Goal: Information Seeking & Learning: Learn about a topic

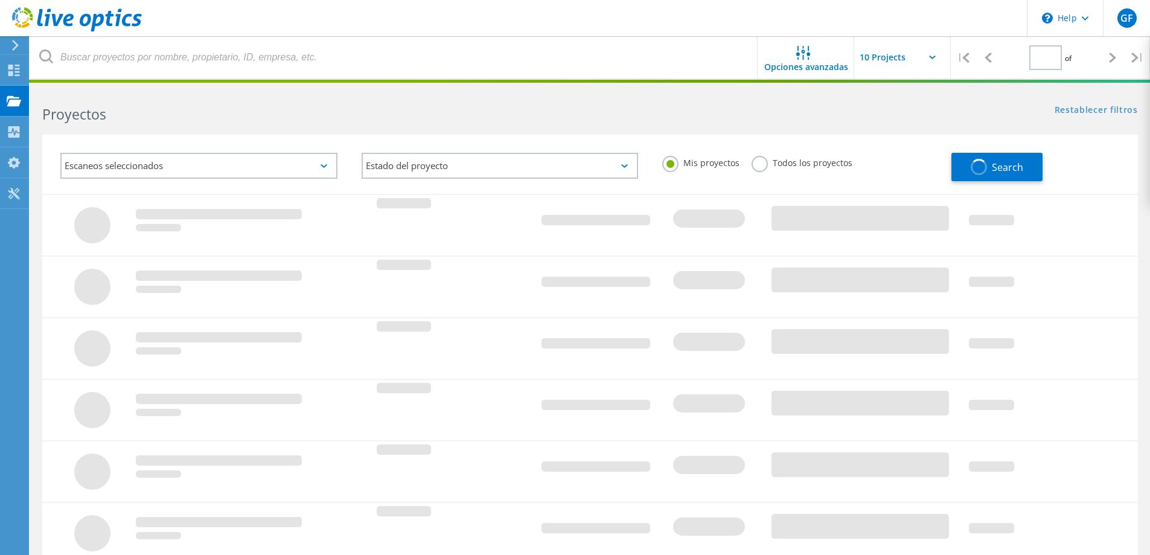
type input "1"
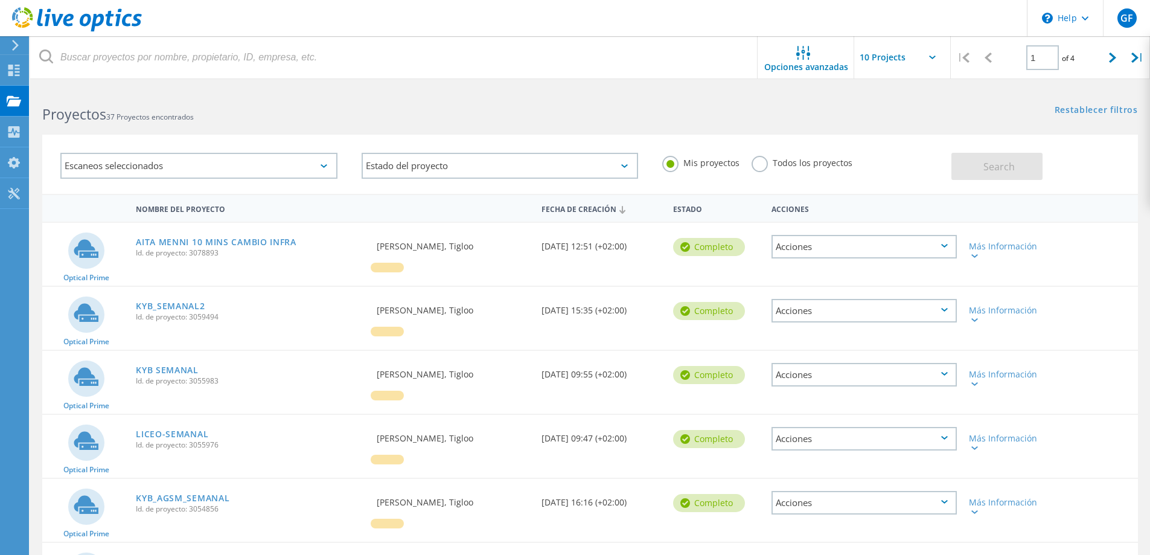
scroll to position [60, 0]
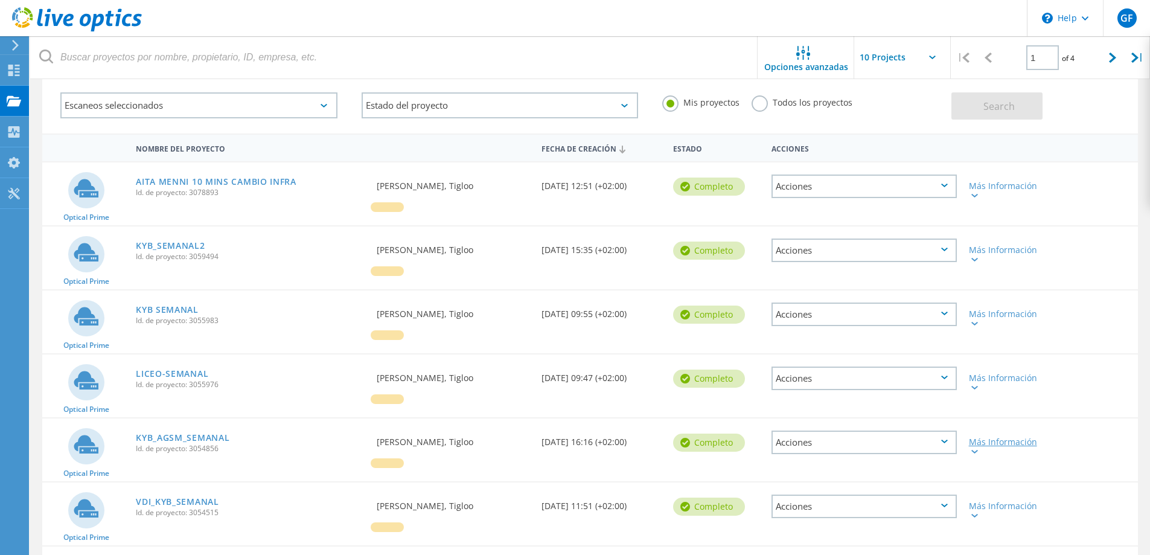
click at [1000, 442] on div "Más Información" at bounding box center [1006, 446] width 75 height 17
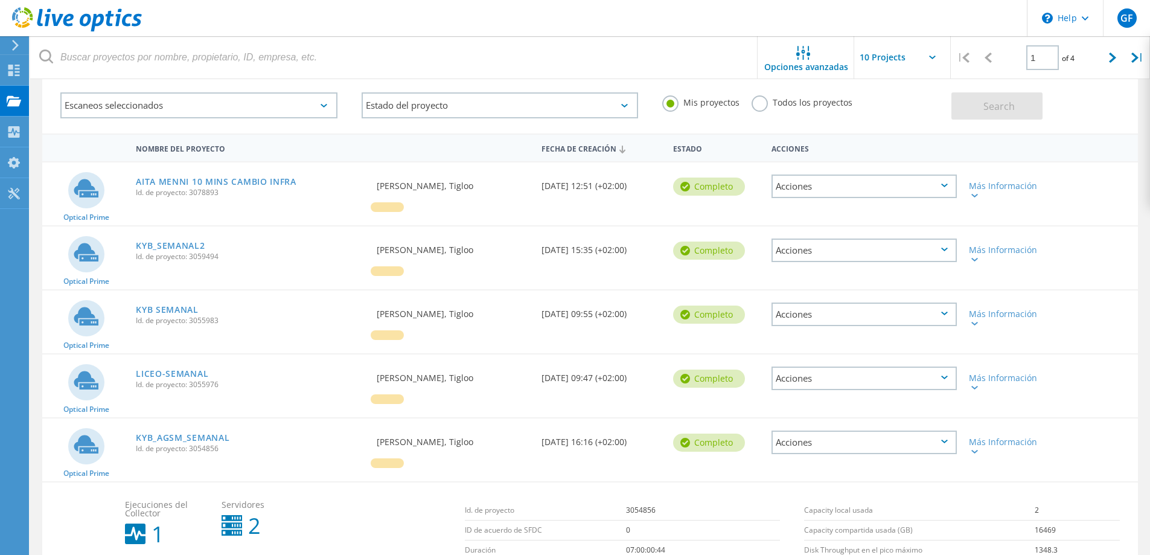
scroll to position [181, 0]
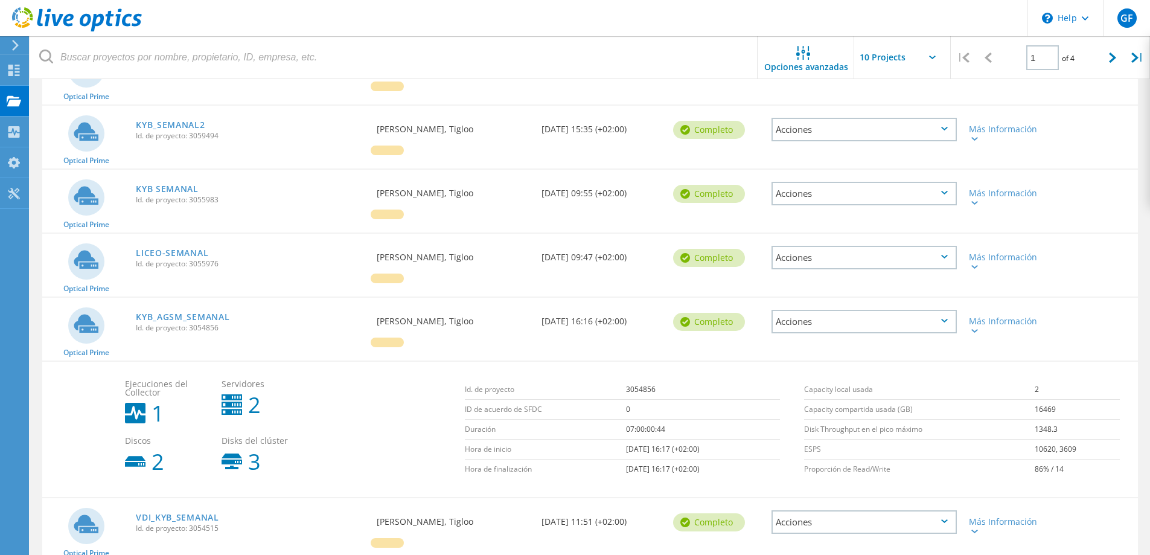
click at [183, 307] on div "KYB_AGSM_SEMANAL Id. de proyecto: 3054856" at bounding box center [250, 321] width 241 height 46
click at [179, 313] on link "KYB_AGSM_SEMANAL" at bounding box center [183, 317] width 94 height 8
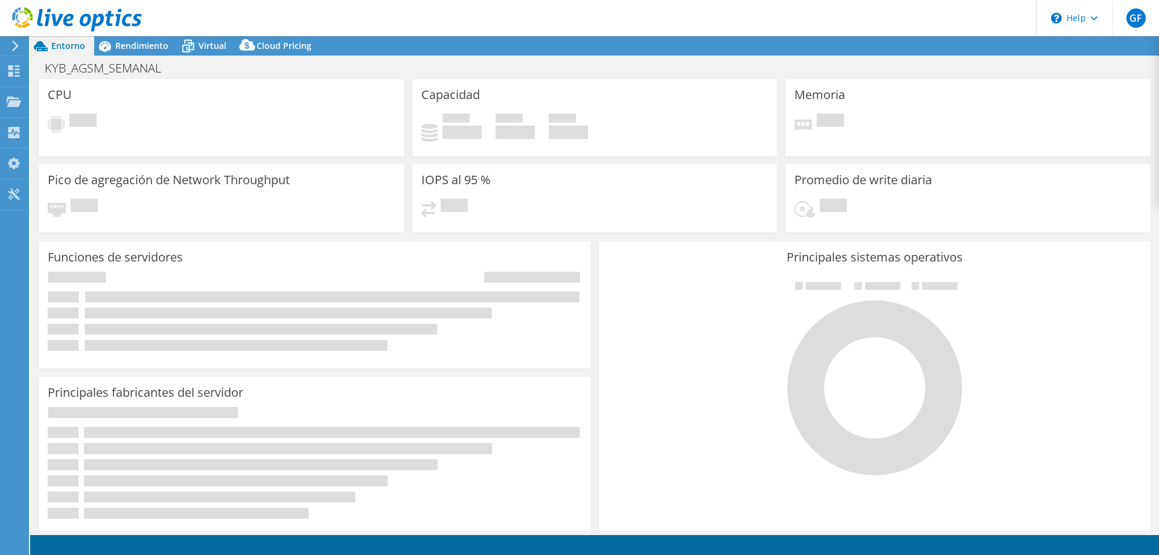
select select "USD"
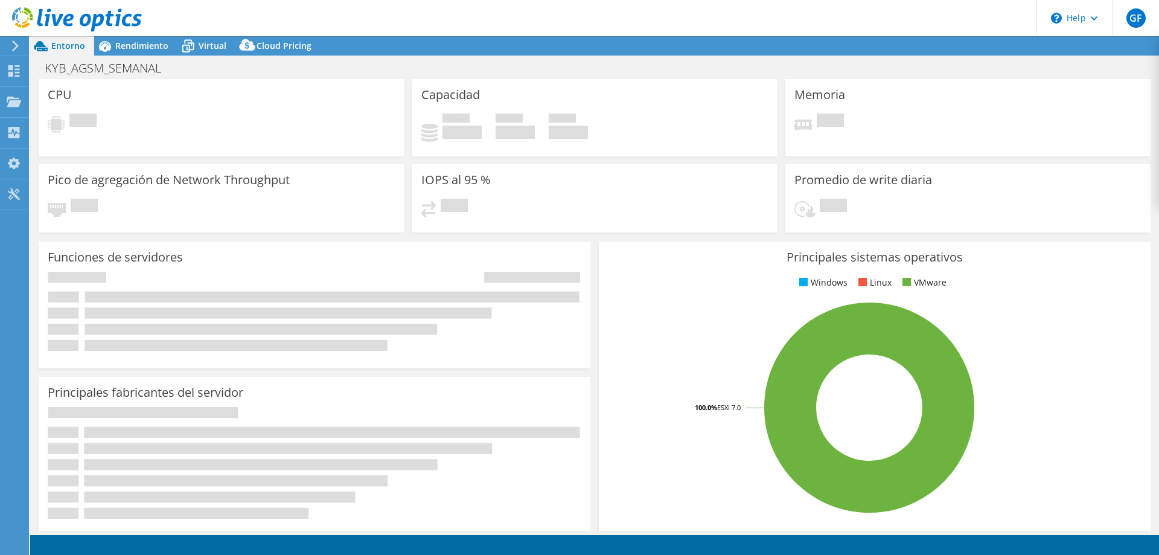
select select "USEast"
select select "EUR"
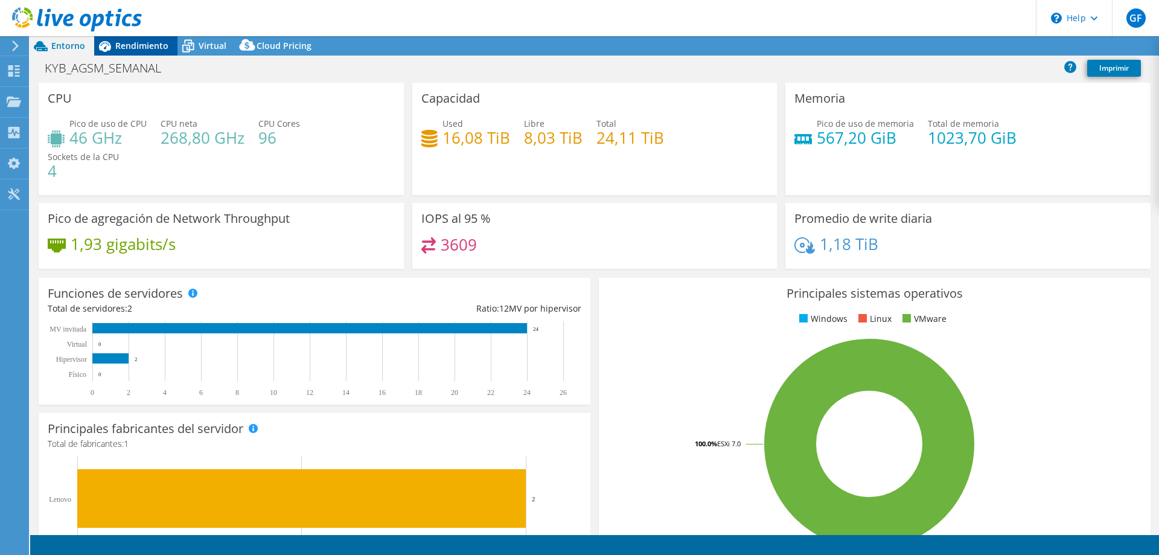
click at [136, 48] on span "Rendimiento" at bounding box center [141, 45] width 53 height 11
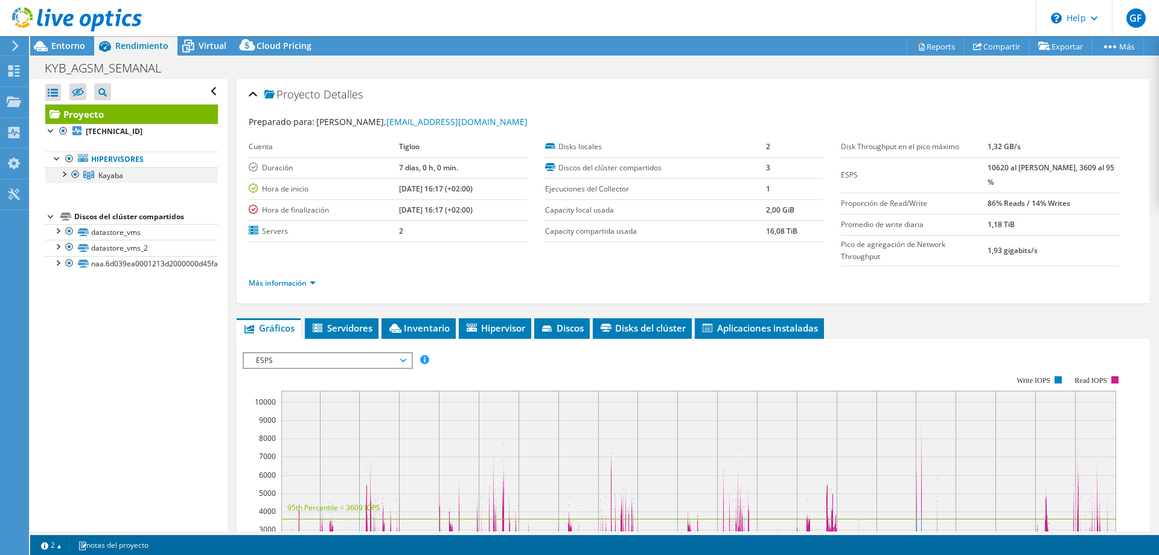
click at [66, 172] on div at bounding box center [63, 173] width 12 height 12
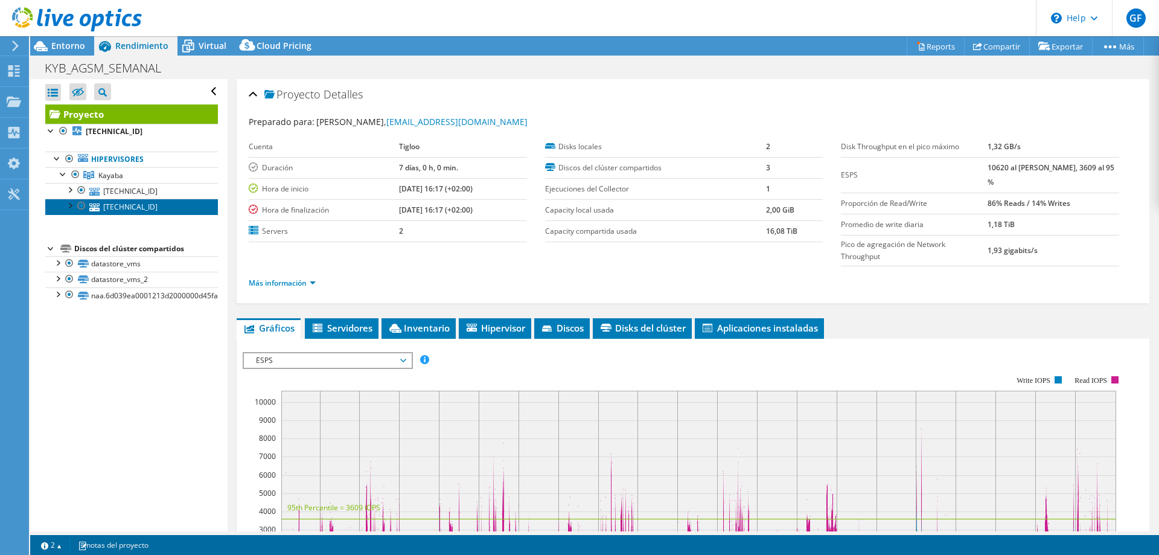
click at [120, 207] on link "[TECHNICAL_ID]" at bounding box center [131, 207] width 173 height 16
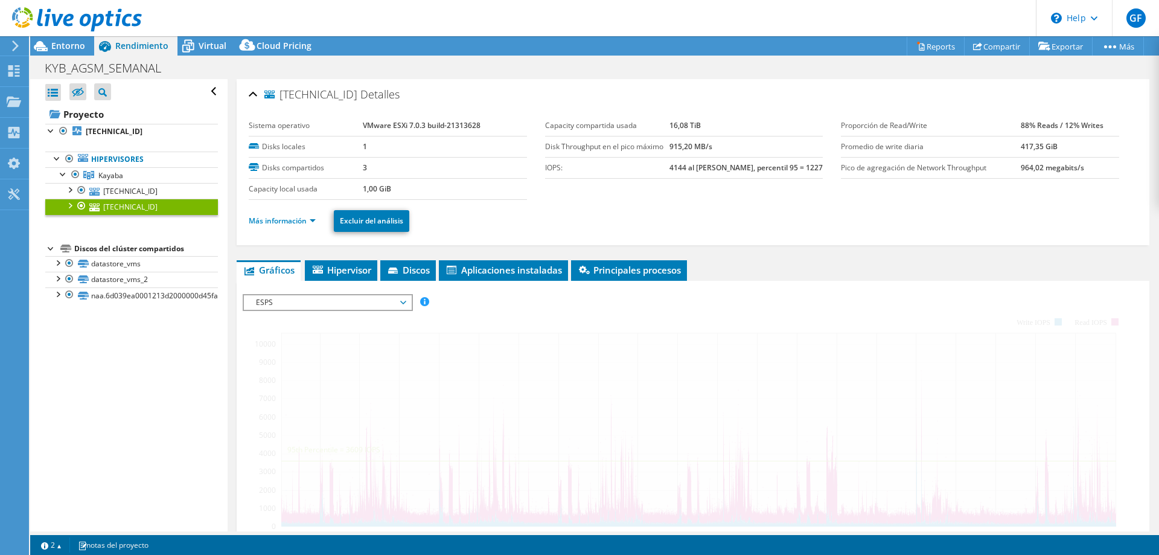
click at [344, 298] on span "ESPS" at bounding box center [327, 302] width 155 height 14
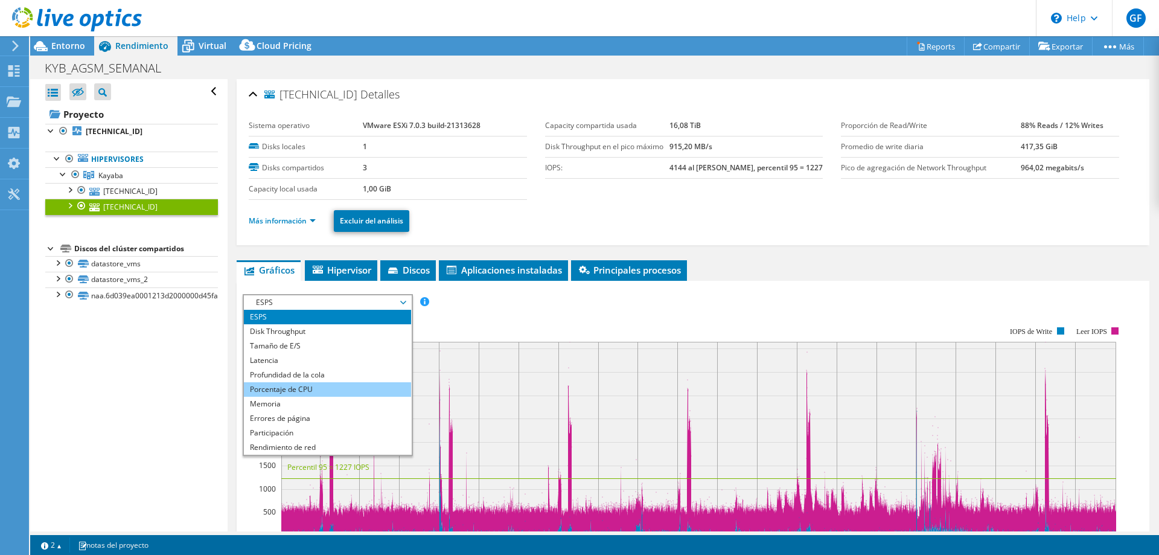
click at [296, 394] on li "Porcentaje de CPU" at bounding box center [327, 389] width 167 height 14
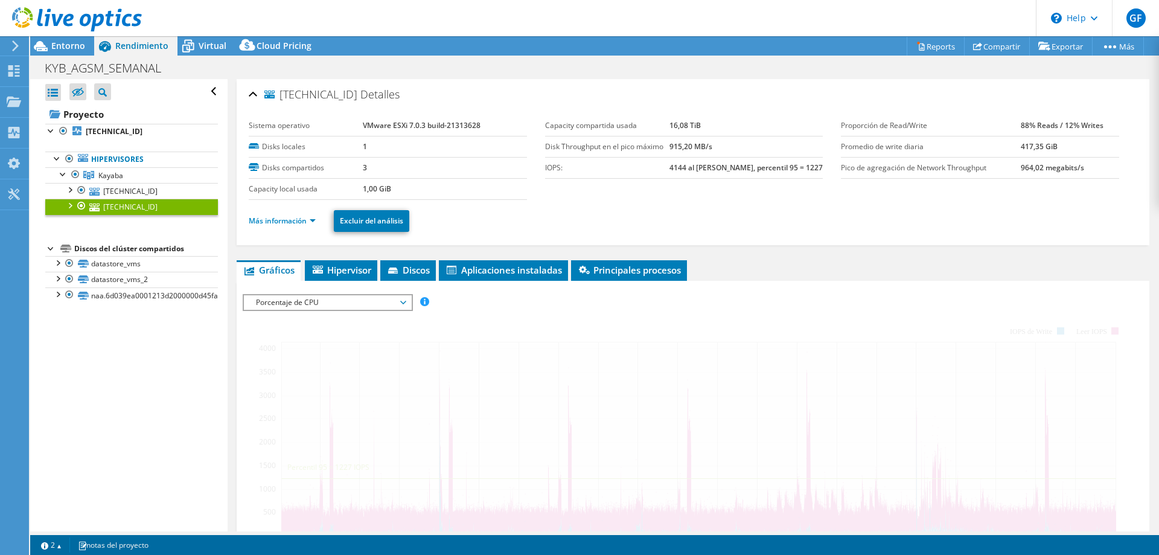
click at [303, 298] on span "Porcentaje de CPU" at bounding box center [327, 302] width 155 height 14
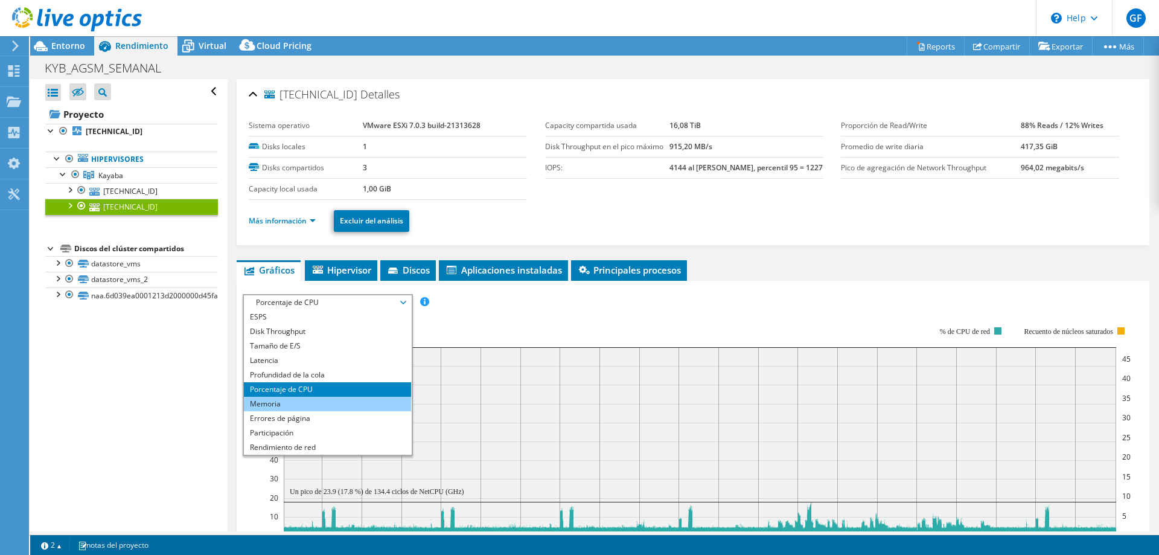
click at [281, 401] on li "Memoria" at bounding box center [327, 404] width 167 height 14
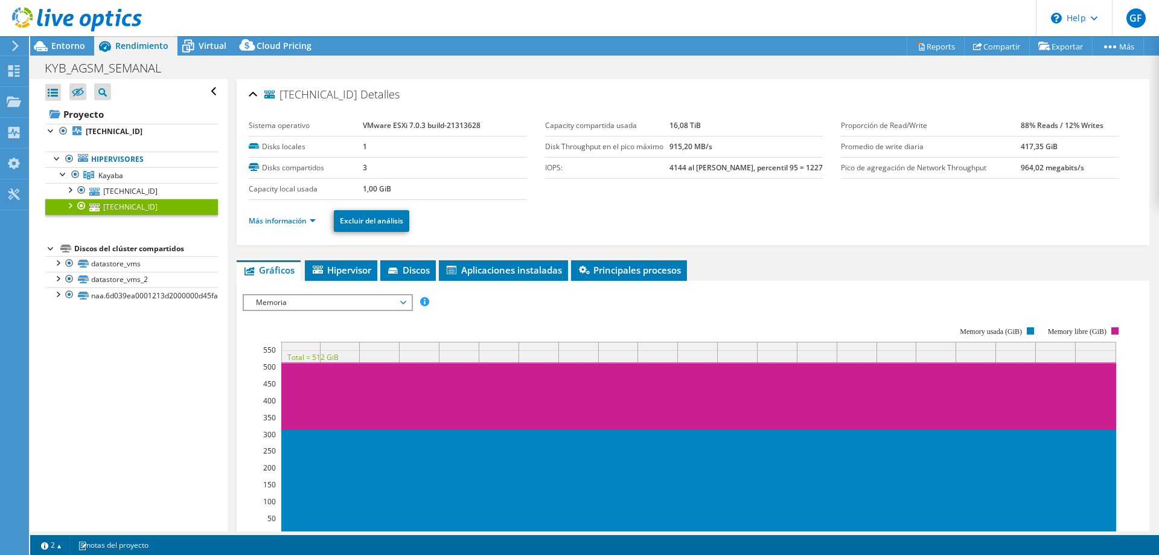
scroll to position [121, 0]
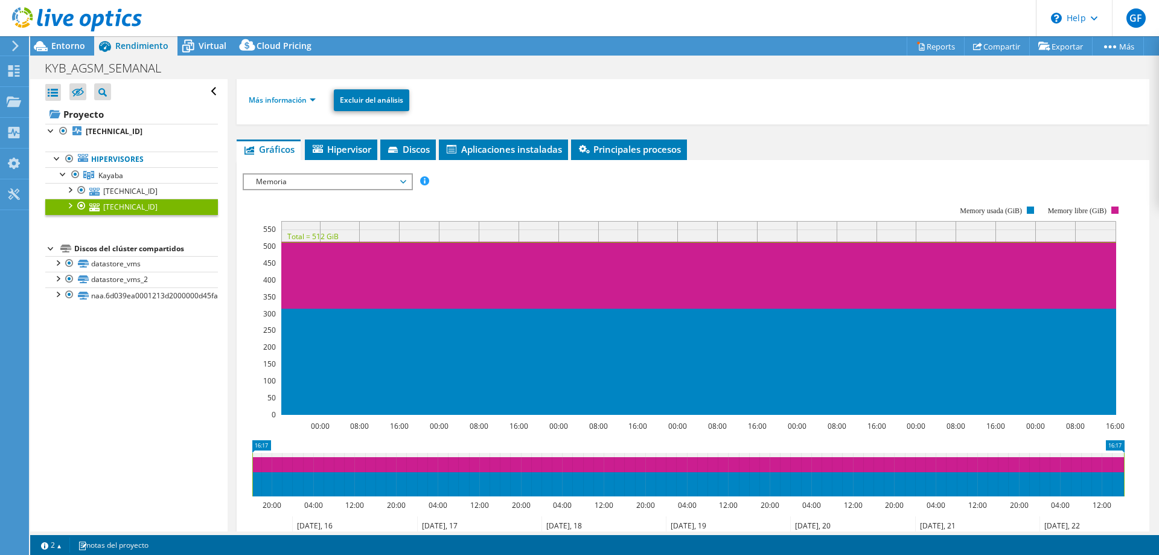
click at [352, 181] on span "Memoria" at bounding box center [327, 181] width 155 height 14
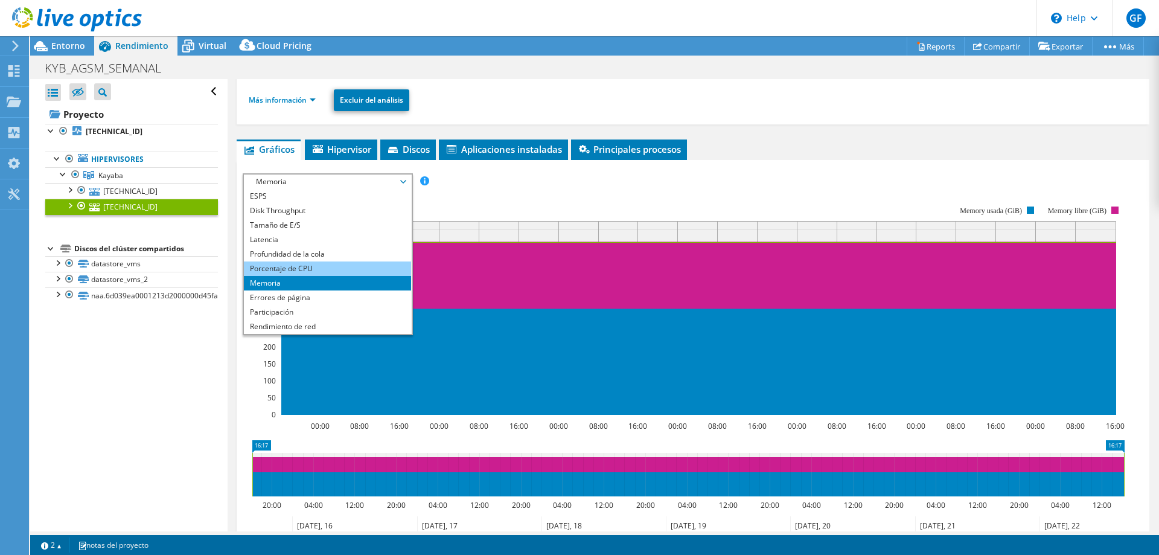
click at [303, 264] on li "Porcentaje de CPU" at bounding box center [327, 268] width 167 height 14
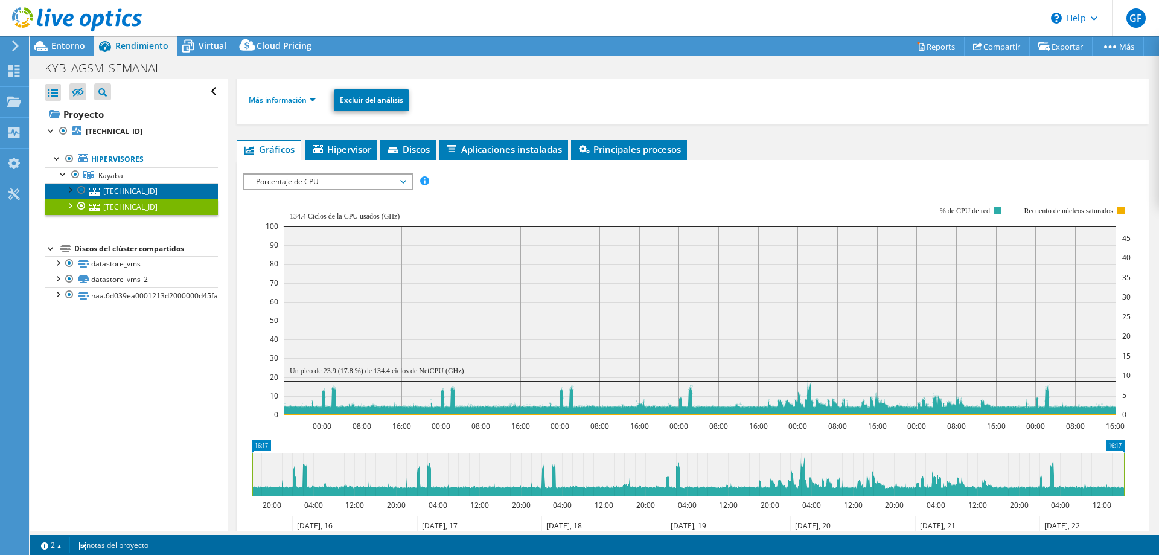
click at [129, 194] on link "[TECHNICAL_ID]" at bounding box center [131, 191] width 173 height 16
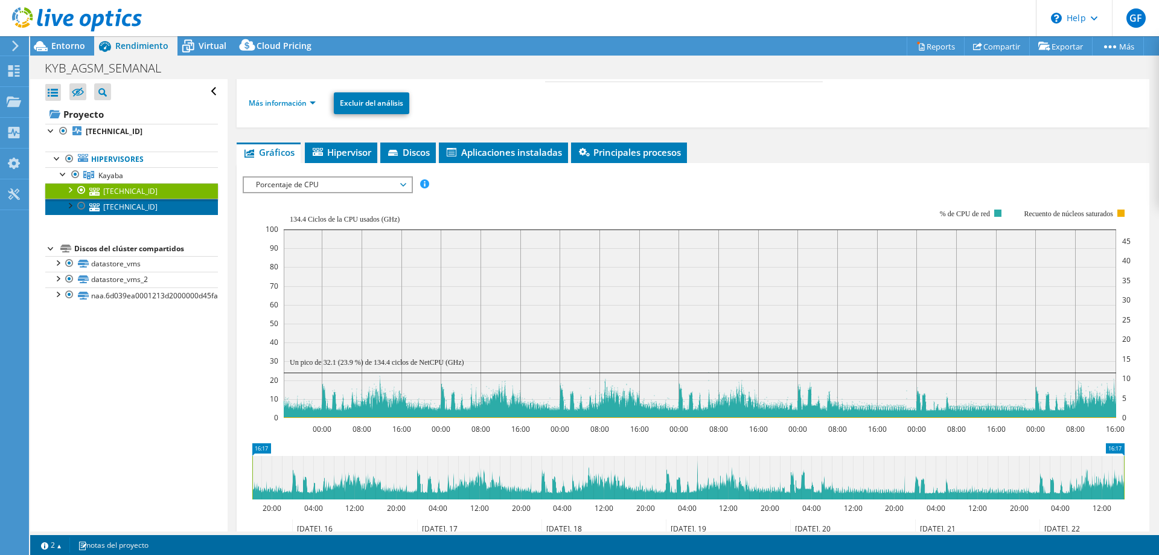
click at [137, 207] on link "[TECHNICAL_ID]" at bounding box center [131, 207] width 173 height 16
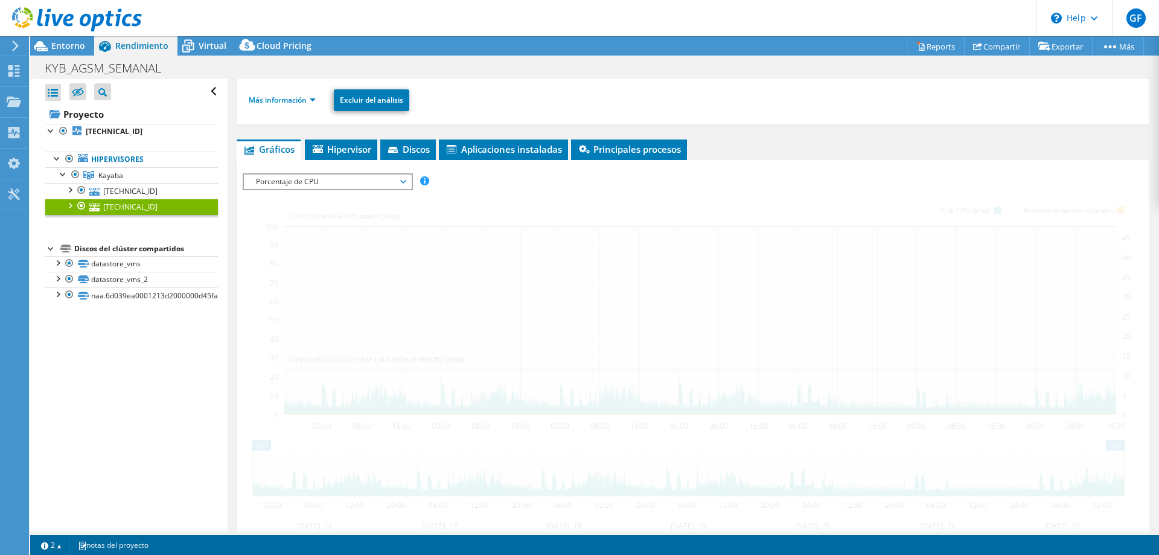
click at [315, 180] on span "Porcentaje de CPU" at bounding box center [327, 181] width 155 height 14
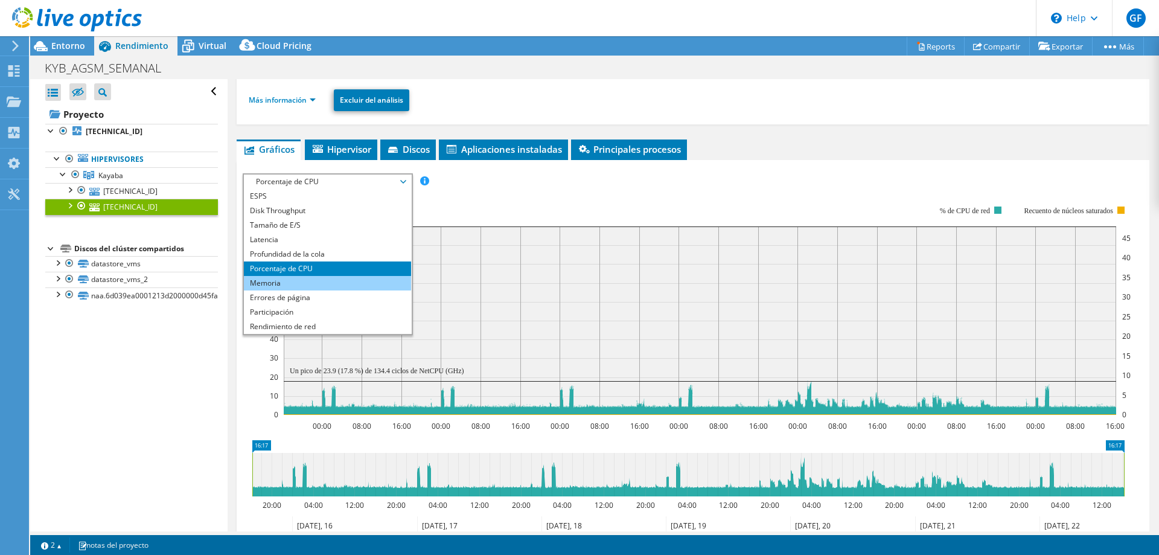
click at [286, 278] on li "Memoria" at bounding box center [327, 283] width 167 height 14
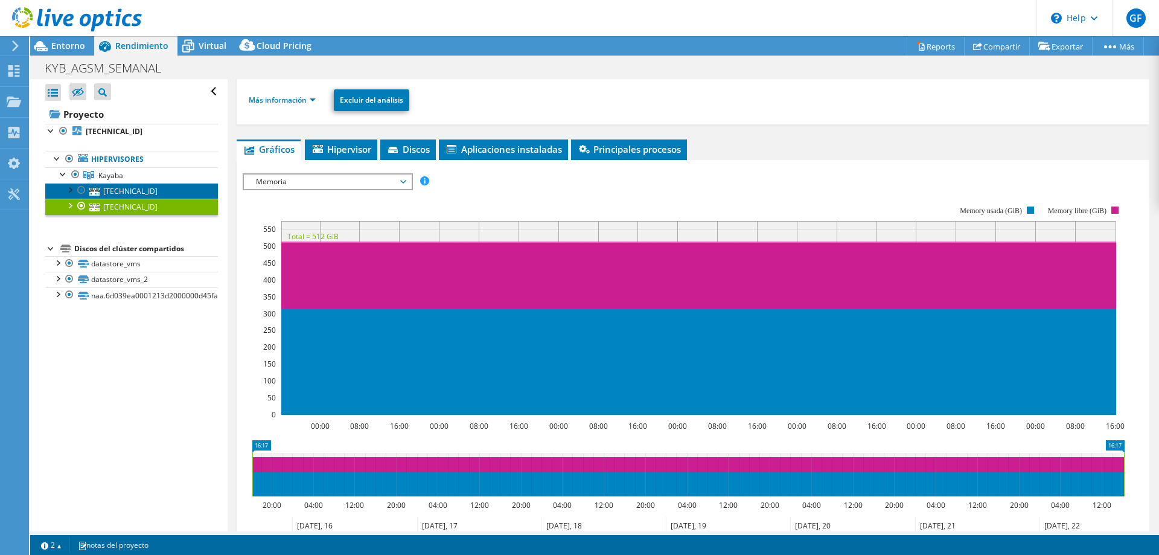
click at [132, 194] on link "[TECHNICAL_ID]" at bounding box center [131, 191] width 173 height 16
